Goal: Navigation & Orientation: Find specific page/section

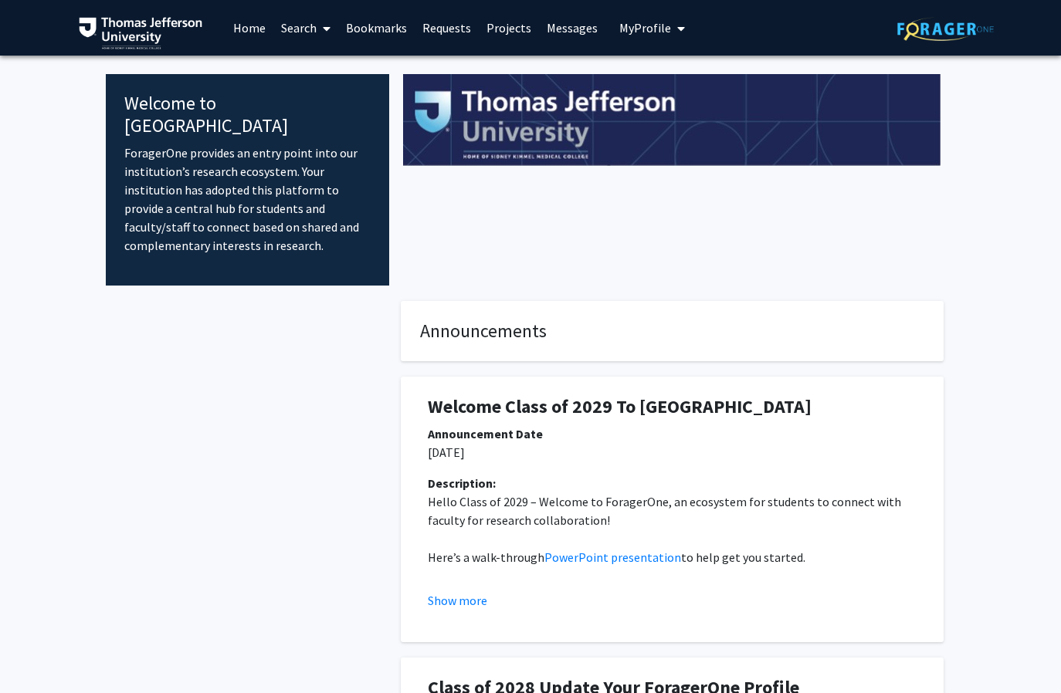
click at [552, 34] on link "Messages" at bounding box center [572, 28] width 66 height 54
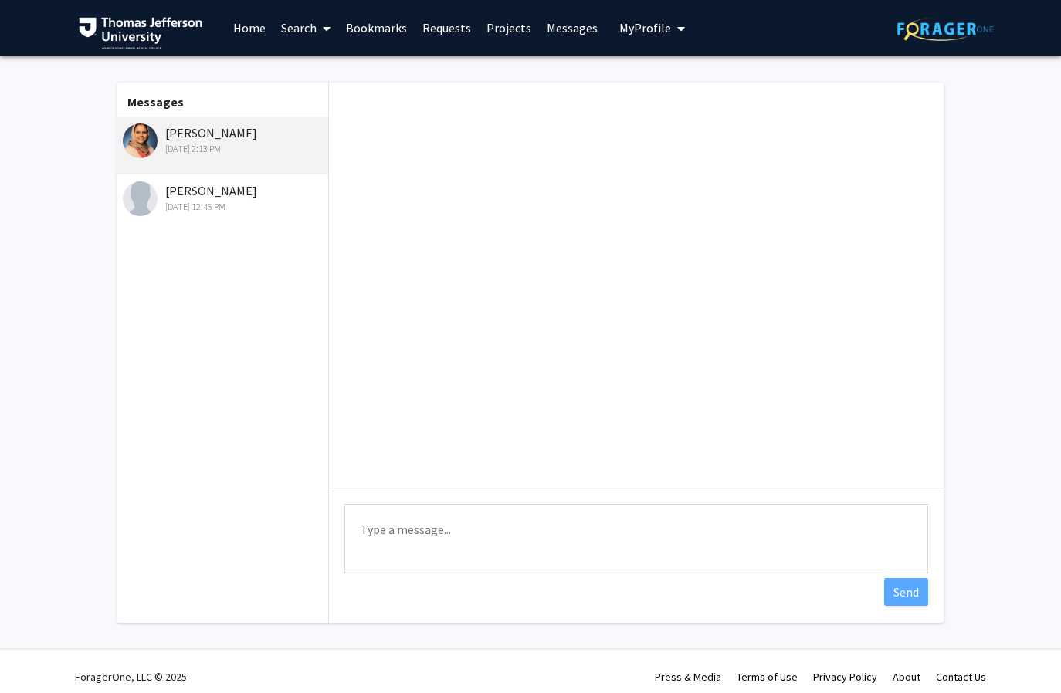
scroll to position [1238, 0]
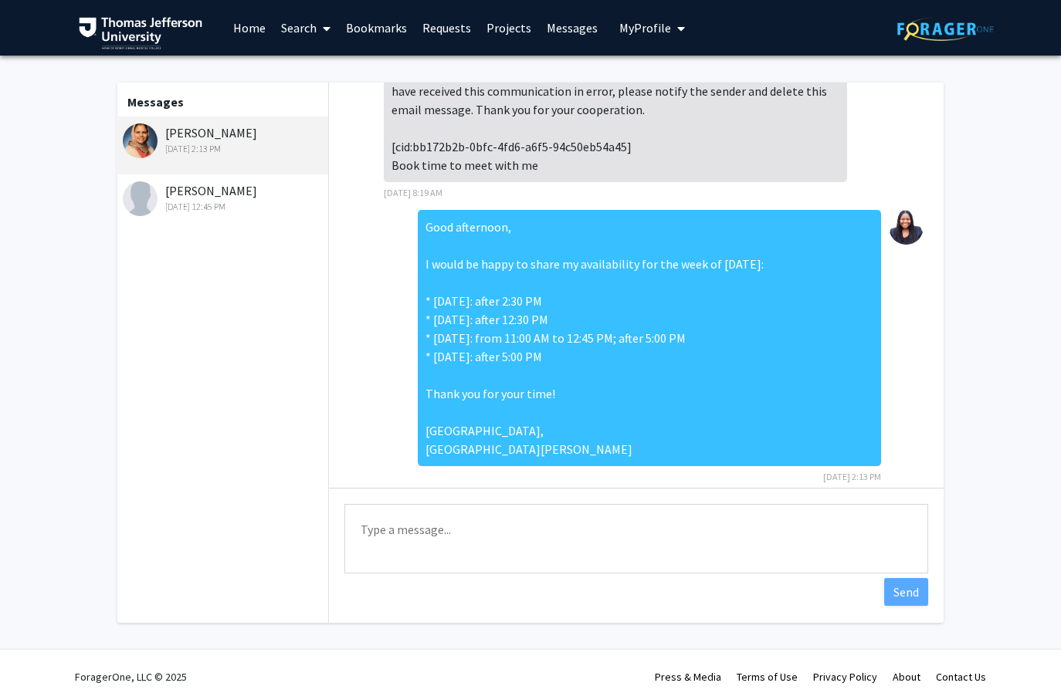
click at [506, 29] on link "Projects" at bounding box center [509, 28] width 60 height 54
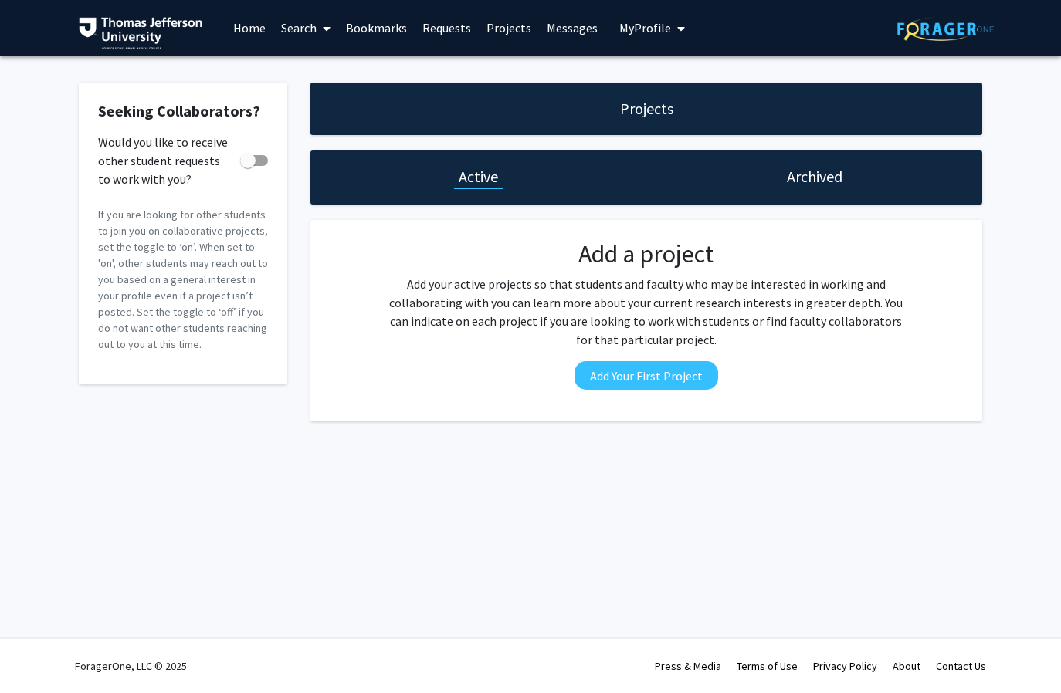
click at [433, 29] on link "Requests" at bounding box center [447, 28] width 64 height 54
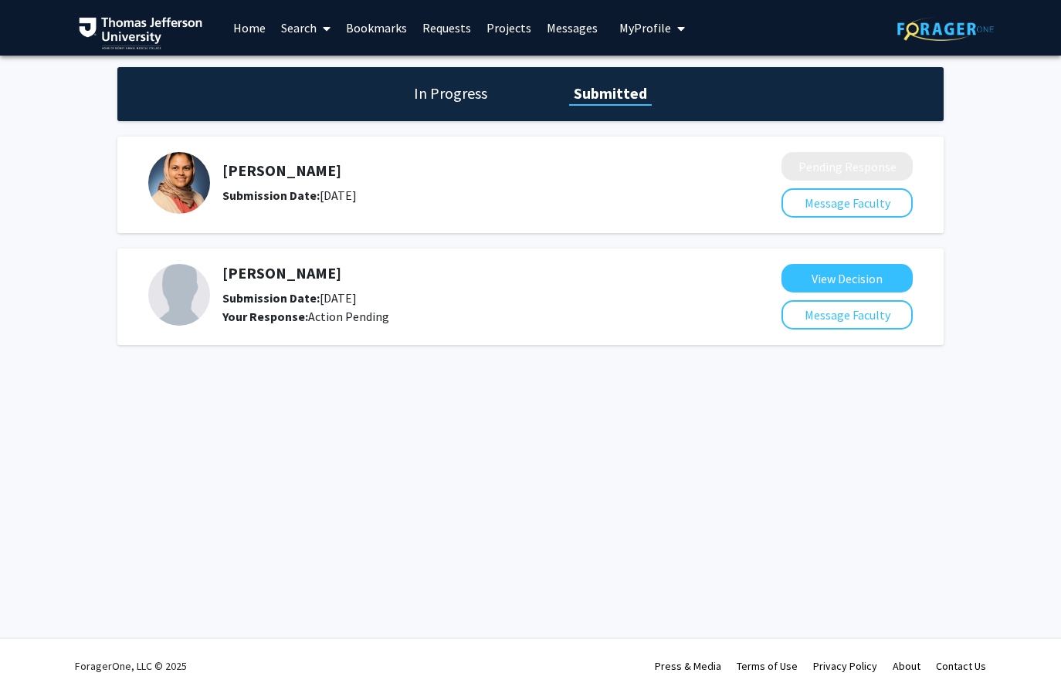
click at [647, 22] on span "My Profile" at bounding box center [645, 27] width 52 height 15
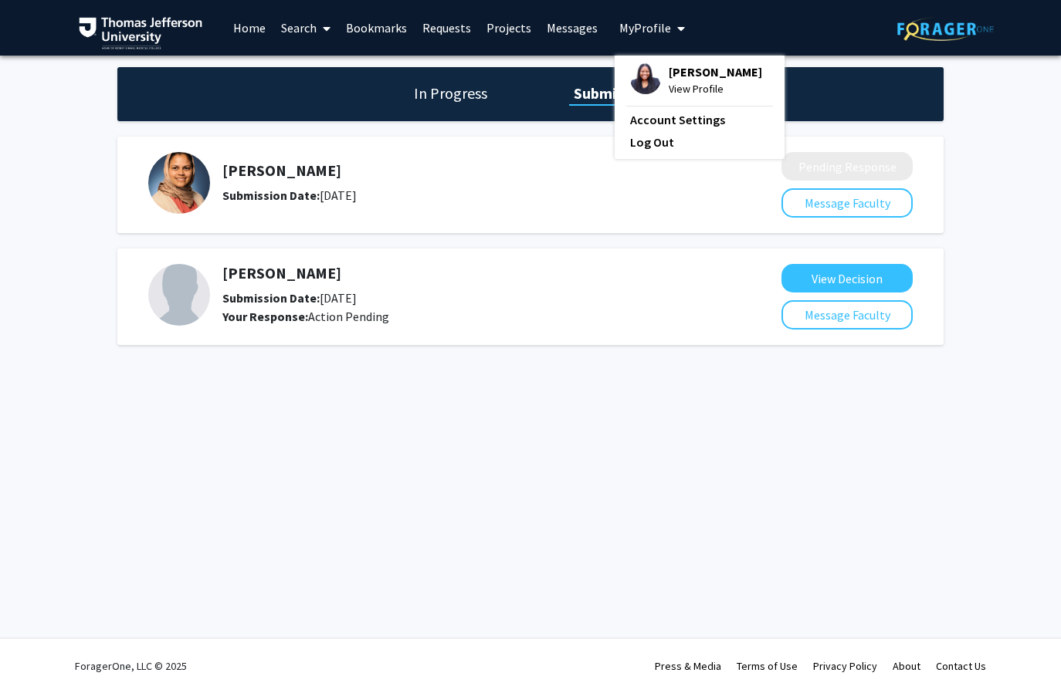
click at [669, 80] on span "[PERSON_NAME]" at bounding box center [715, 71] width 93 height 17
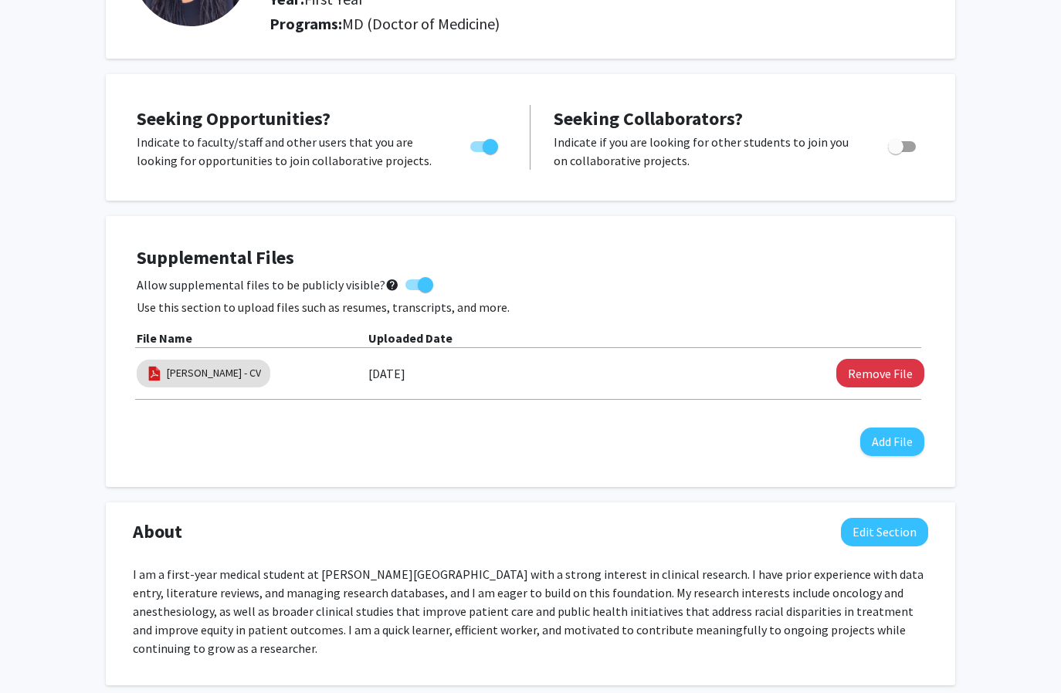
scroll to position [181, 0]
